Goal: Use online tool/utility: Use online tool/utility

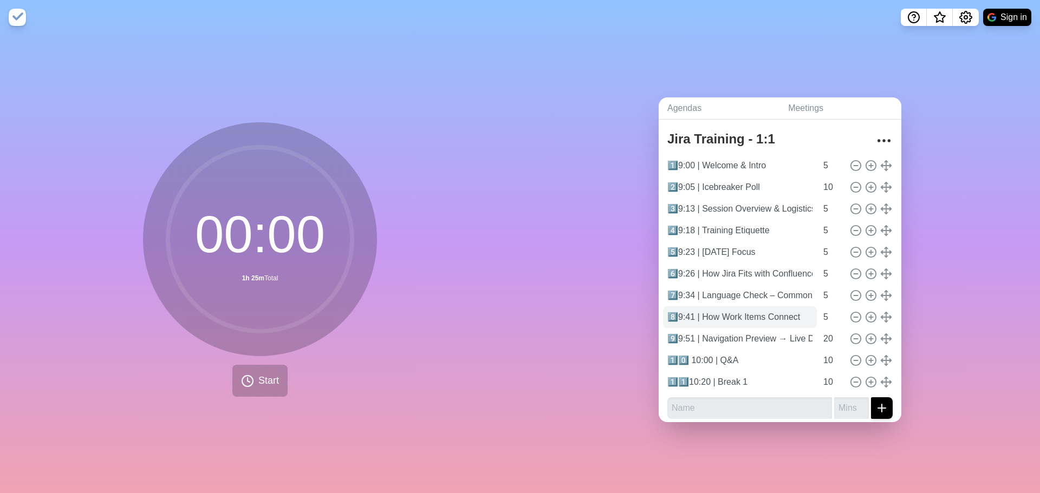
scroll to position [28, 0]
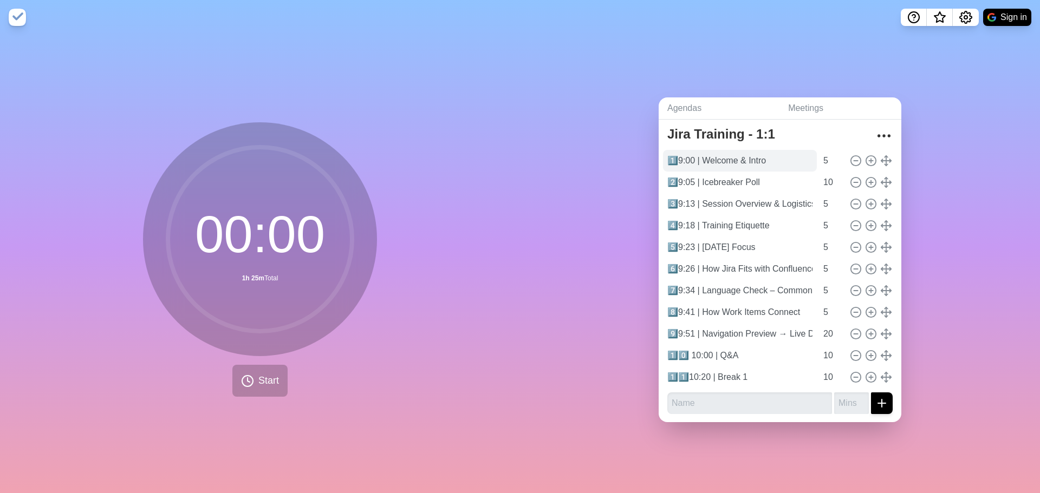
type input "1️⃣1️⃣10:20 | Break 1"
drag, startPoint x: 699, startPoint y: 154, endPoint x: 674, endPoint y: 155, distance: 24.9
click at [673, 151] on input "1️⃣9:00 | Welcome & Intro" at bounding box center [740, 161] width 154 height 22
type input "1️⃣Welcome & Intro"
drag, startPoint x: 698, startPoint y: 179, endPoint x: 673, endPoint y: 174, distance: 25.9
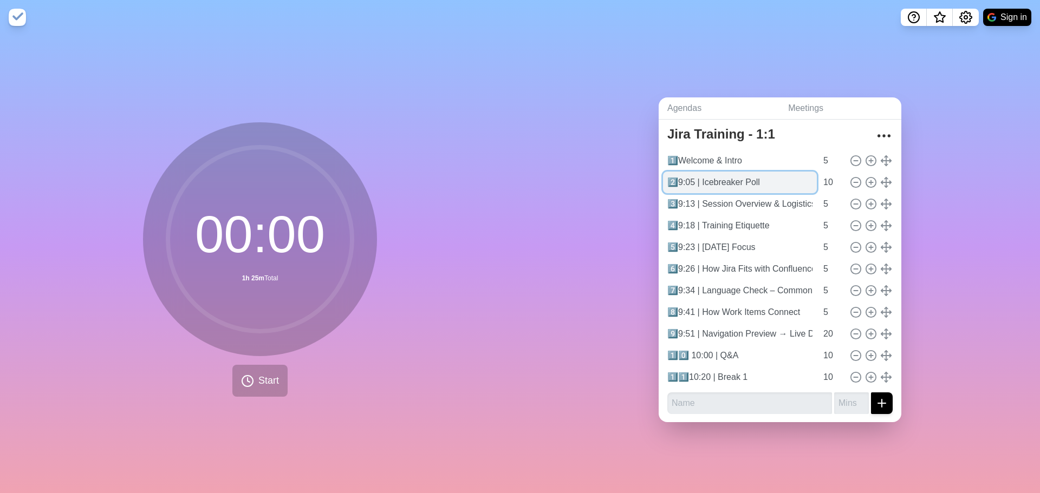
click at [673, 174] on input "2️⃣9:05 | Icebreaker Poll" at bounding box center [740, 183] width 154 height 22
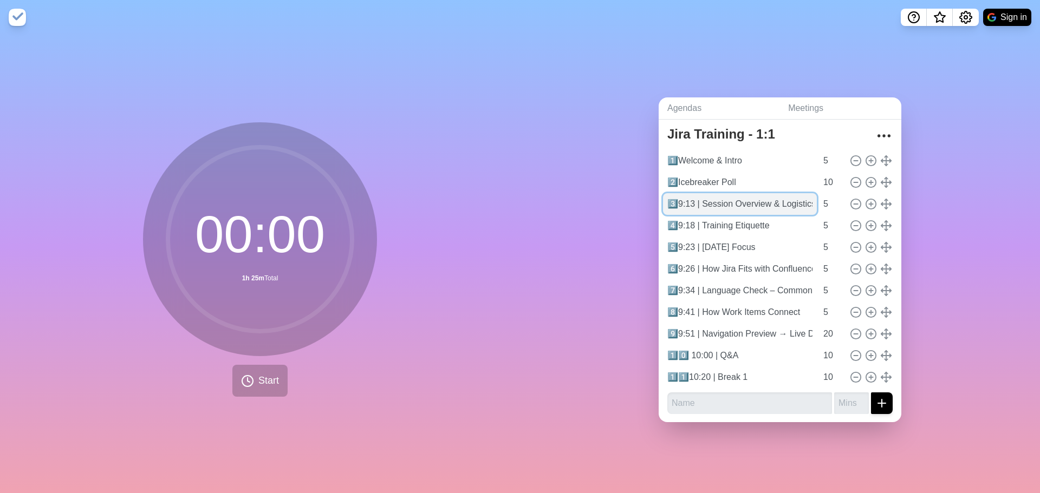
drag, startPoint x: 698, startPoint y: 203, endPoint x: 668, endPoint y: 201, distance: 30.4
click at [668, 201] on input "3️⃣9:13 | Session Overview & Logistics" at bounding box center [740, 204] width 154 height 22
click at [694, 201] on input "3️⃣9:13 | Session Overview & Logistics" at bounding box center [740, 204] width 154 height 22
drag, startPoint x: 697, startPoint y: 196, endPoint x: 676, endPoint y: 199, distance: 20.8
click at [676, 199] on input "3️⃣9:13 | Session Overview & Logistics" at bounding box center [740, 204] width 154 height 22
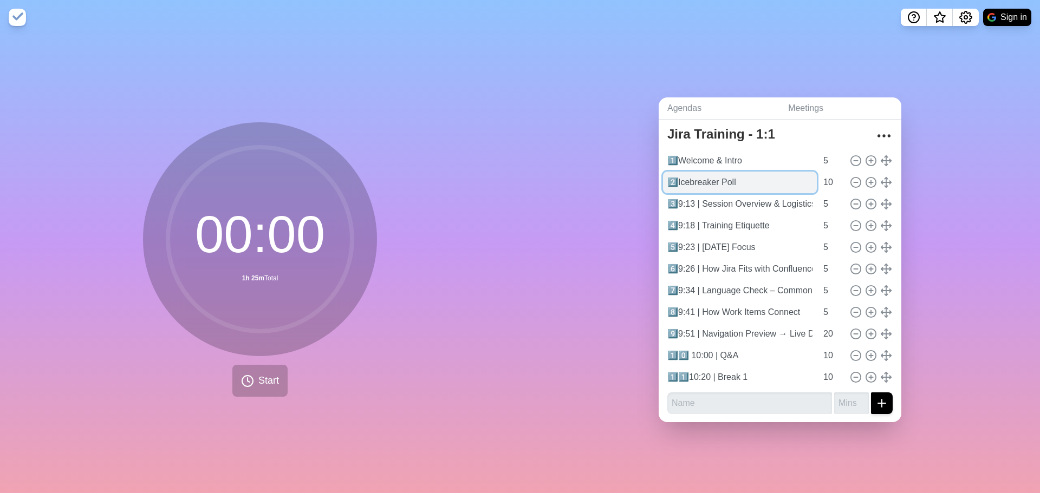
click at [689, 182] on input "2️⃣Icebreaker Poll" at bounding box center [740, 183] width 154 height 22
type input "2️⃣9:05 | Icebreaker Poll"
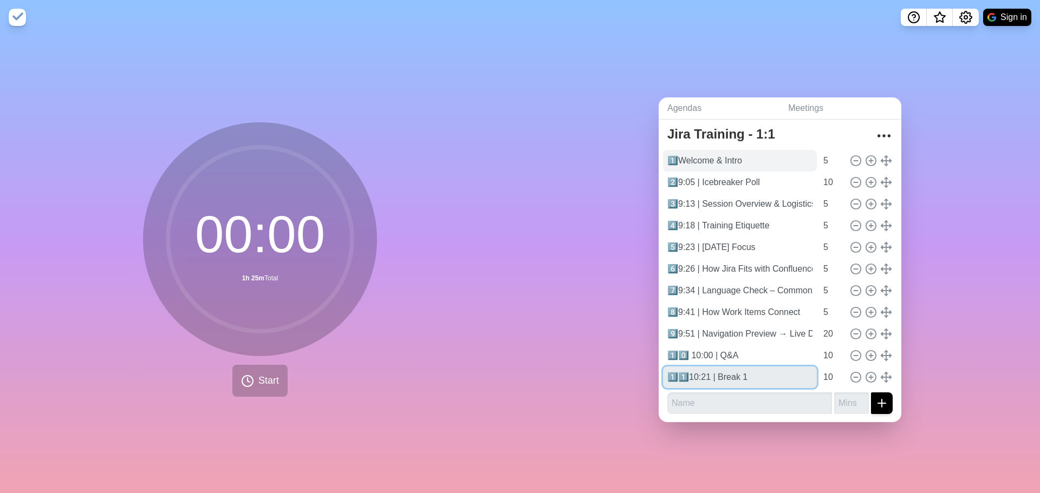
type input "1️⃣1️⃣10:21 | Break 1"
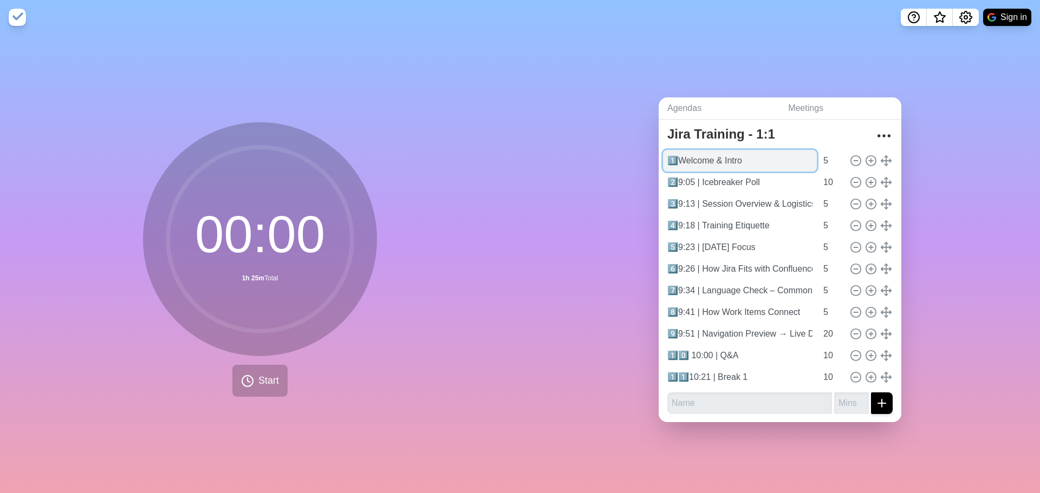
click at [699, 157] on input "1️⃣Welcome & Intro" at bounding box center [740, 161] width 154 height 22
type input "1️⃣0️⃣ 10:01 | Q&A"
type input "15"
click at [699, 154] on input "1️⃣Welcome & Intro" at bounding box center [740, 161] width 154 height 22
click at [680, 159] on input "1️⃣Welcome & Intro" at bounding box center [740, 161] width 154 height 22
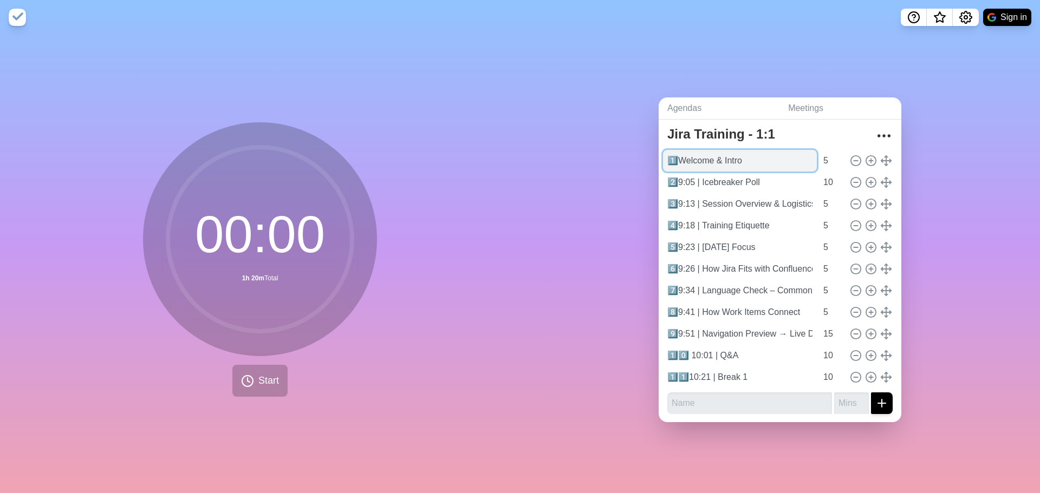
click at [675, 159] on input "1️⃣Welcome & Intro" at bounding box center [740, 161] width 154 height 22
